Goal: Transaction & Acquisition: Complete application form

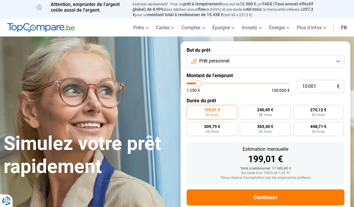
type input "9 750"
type input "9750"
type input "11 000"
type input "11000"
type input "12 250"
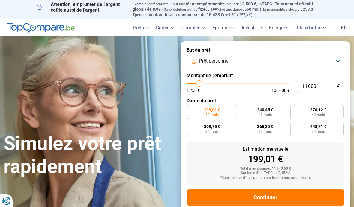
type input "12250"
type input "13 000"
type input "13000"
type input "13 750"
type input "13750"
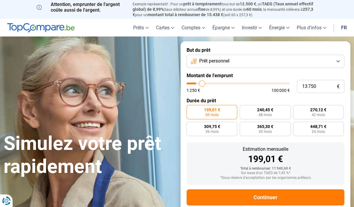
type input "14 250"
type input "14250"
type input "15 000"
type input "15000"
type input "15 250"
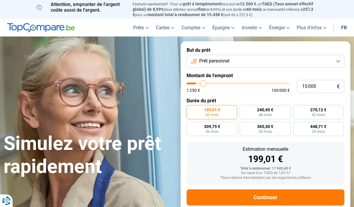
type input "15250"
type input "15 500"
type input "15500"
type input "16 000"
type input "16000"
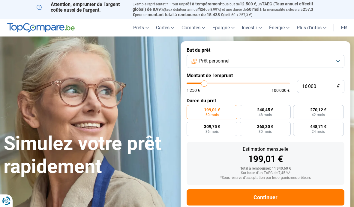
type input "16 250"
type input "16250"
type input "16 750"
type input "16750"
type input "17 000"
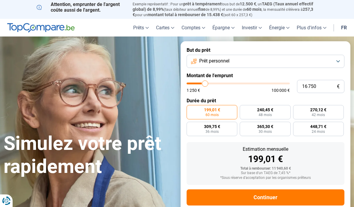
type input "17000"
type input "17 500"
type input "17500"
type input "18 000"
type input "18000"
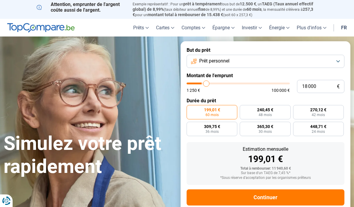
type input "18 750"
type input "18750"
type input "19 000"
type input "19000"
type input "19 500"
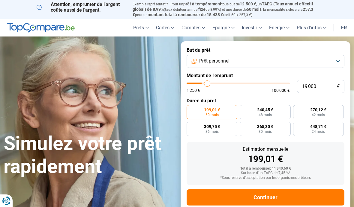
type input "19500"
type input "20 500"
type input "20500"
type input "21 000"
type input "21000"
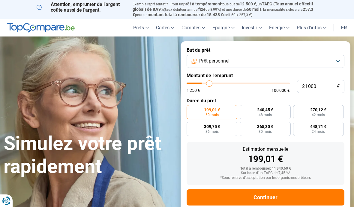
type input "22 000"
type input "22000"
type input "23 000"
type input "23000"
type input "23 500"
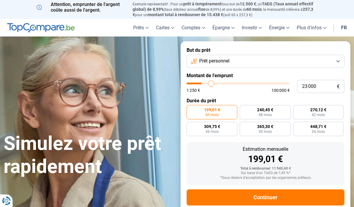
type input "23500"
type input "24 250"
type input "24250"
type input "24 750"
type input "24750"
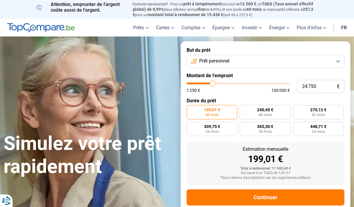
type input "25 000"
type input "25000"
type input "25 500"
type input "25500"
type input "25 750"
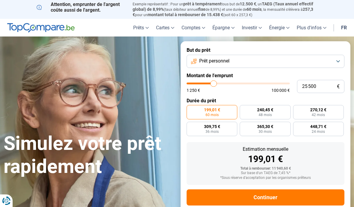
type input "25750"
type input "26 000"
type input "26000"
type input "26 250"
type input "26250"
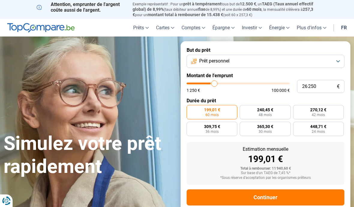
type input "26 750"
type input "26750"
type input "27 000"
type input "27000"
type input "27 250"
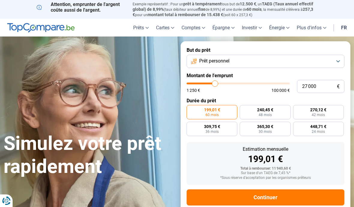
type input "27250"
type input "27 500"
type input "27500"
type input "27 250"
type input "27250"
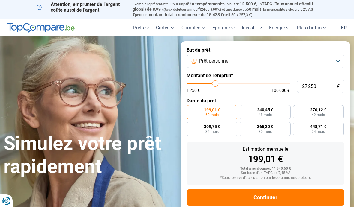
type input "27 000"
type input "27000"
type input "26 750"
type input "26750"
type input "26 250"
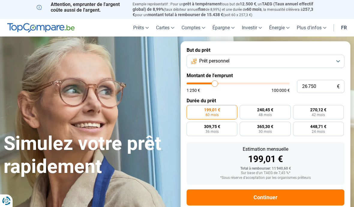
type input "26250"
type input "26 000"
type input "26000"
type input "25 750"
type input "25750"
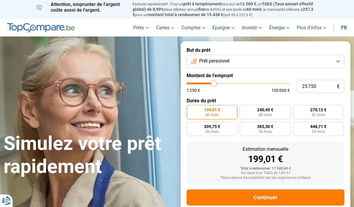
type input "25 500"
type input "25500"
type input "25 000"
type input "25000"
type input "24 750"
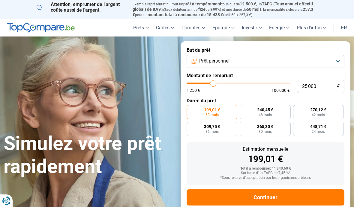
type input "24750"
type input "24 500"
type input "24500"
type input "24 250"
type input "24250"
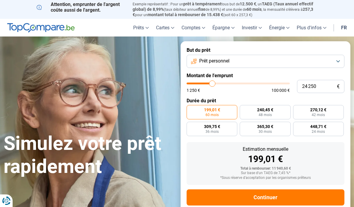
type input "23 750"
type input "23750"
type input "23 500"
type input "23500"
type input "23 250"
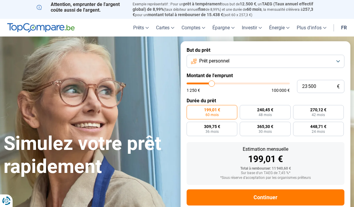
type input "23250"
type input "23 000"
type input "23000"
type input "22 750"
type input "22750"
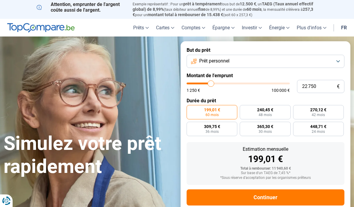
type input "22 250"
type input "22250"
type input "22 000"
type input "22000"
type input "22 250"
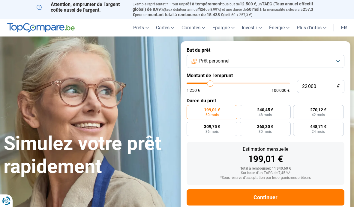
type input "22250"
type input "22 750"
type input "22750"
type input "23 000"
type input "23000"
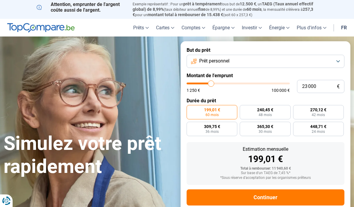
type input "23 250"
type input "23250"
type input "23 500"
type input "23500"
type input "23 250"
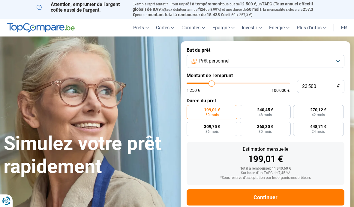
type input "23250"
type input "23 000"
type input "23000"
radio input "false"
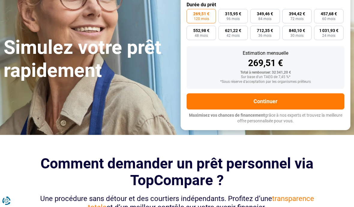
scroll to position [96, 0]
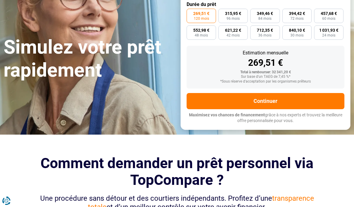
click at [303, 94] on button "Continuer" at bounding box center [265, 101] width 158 height 16
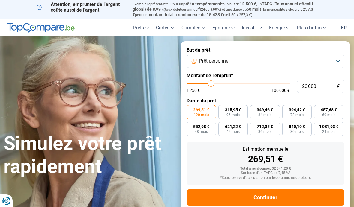
scroll to position [118, 0]
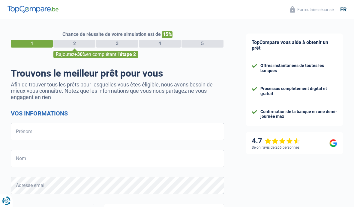
select select "32"
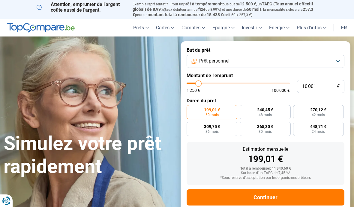
type input "14 250"
type input "14250"
type input "14 750"
type input "14750"
type input "15 250"
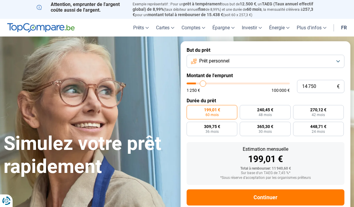
type input "15250"
type input "16 250"
type input "16250"
type input "17 000"
type input "17000"
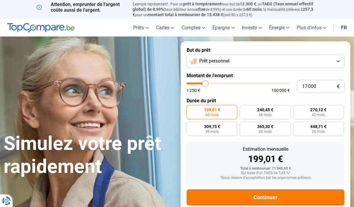
type input "18 000"
type input "18000"
type input "19 000"
type input "19000"
type input "19 500"
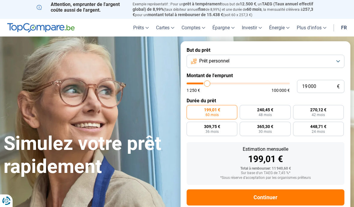
type input "19500"
type input "19 750"
type input "19750"
type input "20 250"
type input "20250"
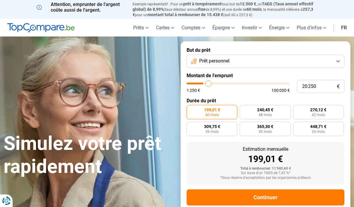
type input "20 500"
type input "20500"
type input "20 750"
type input "20750"
type input "21 000"
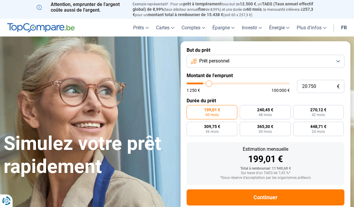
type input "21000"
type input "21 500"
type input "21500"
type input "21 750"
type input "21750"
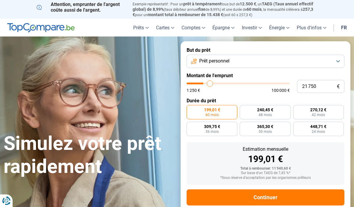
type input "22 000"
type input "22000"
type input "22 250"
type input "22250"
type input "22 750"
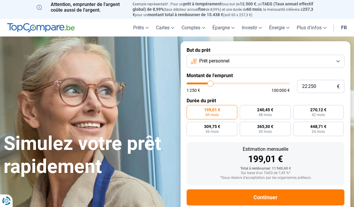
type input "22750"
type input "23 000"
type input "23000"
type input "23 250"
type input "23250"
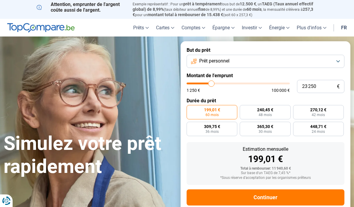
type input "23 500"
type input "23500"
type input "23 750"
type input "23750"
type input "24 250"
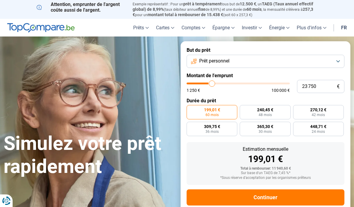
type input "24250"
type input "24 500"
type input "24500"
type input "24 750"
type input "24750"
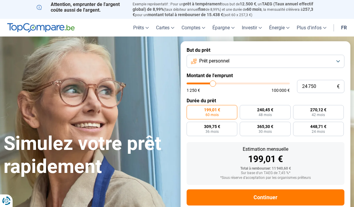
type input "25 000"
type input "25000"
type input "25 500"
type input "25500"
type input "25 000"
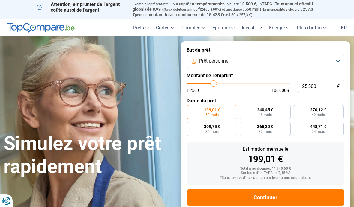
type input "25000"
type input "24 750"
type input "24750"
type input "24 500"
type input "24500"
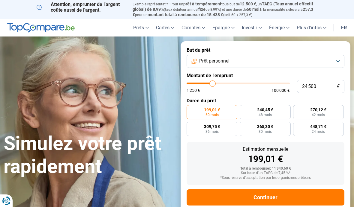
type input "24 250"
type input "24250"
type input "23 750"
type input "23750"
type input "23 500"
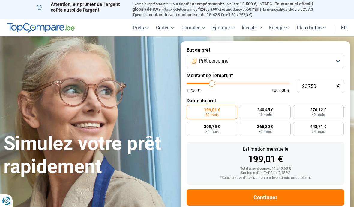
type input "23500"
type input "23 250"
type input "23250"
type input "23 000"
type input "23000"
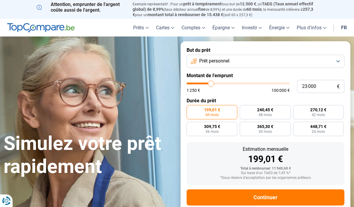
type input "22 750"
type input "22750"
radio input "false"
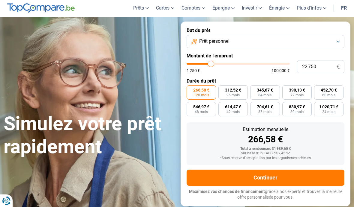
scroll to position [24, 0]
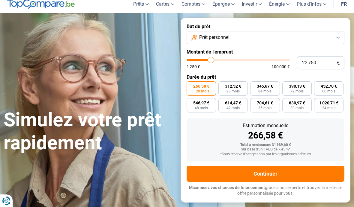
click at [282, 173] on button "Continuer" at bounding box center [265, 174] width 158 height 16
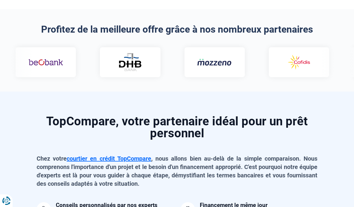
scroll to position [388, 0]
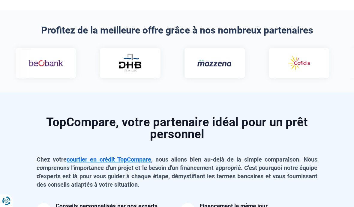
click at [88, 160] on link "courtier en crédit TopCompare" at bounding box center [109, 159] width 84 height 7
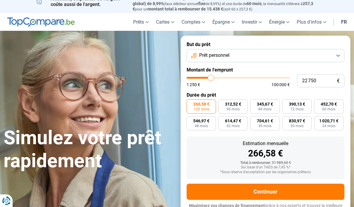
scroll to position [0, 0]
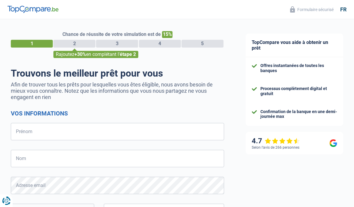
select select "32"
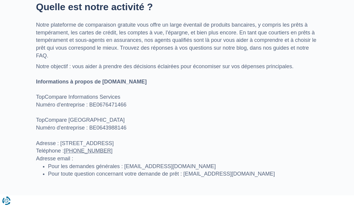
scroll to position [257, 0]
